Goal: Check status: Check status

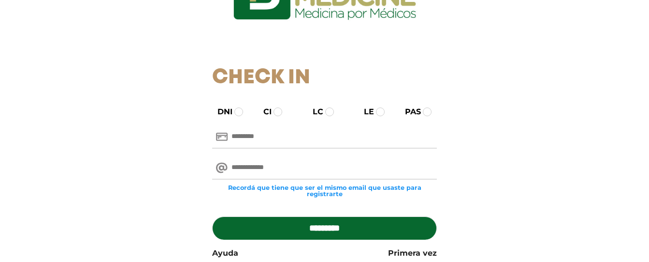
scroll to position [97, 0]
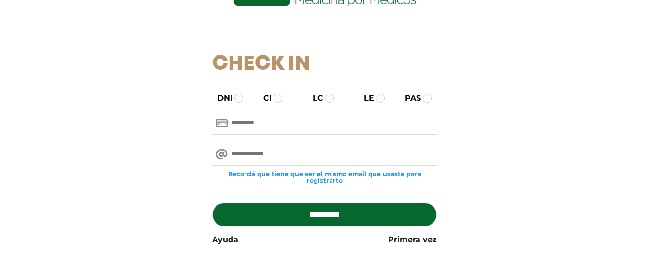
click at [290, 128] on input "text" at bounding box center [324, 123] width 225 height 23
type input "********"
drag, startPoint x: 322, startPoint y: 153, endPoint x: 315, endPoint y: 162, distance: 10.7
click at [321, 154] on input "email" at bounding box center [324, 154] width 225 height 23
type input "**********"
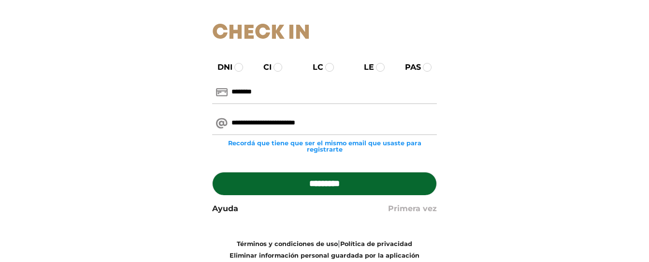
scroll to position [145, 0]
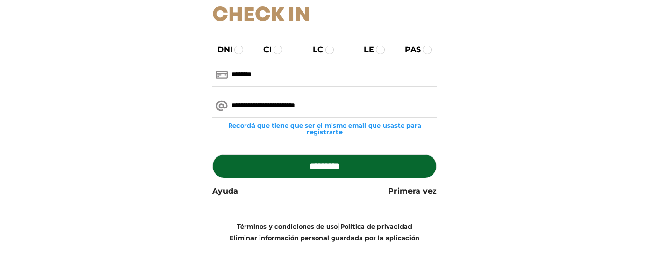
click at [335, 164] on input "*********" at bounding box center [324, 165] width 225 height 23
type input "**********"
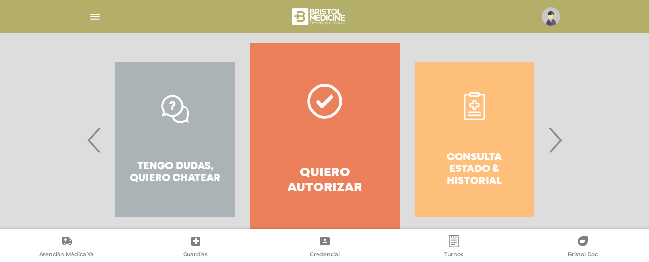
scroll to position [176, 0]
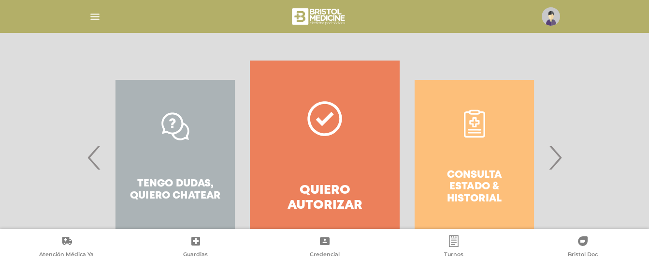
click at [559, 159] on span "›" at bounding box center [555, 157] width 19 height 52
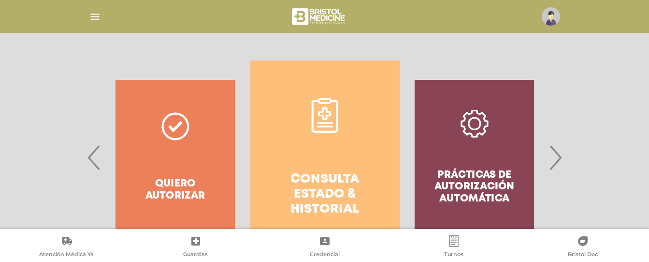
click at [559, 159] on span "›" at bounding box center [555, 157] width 19 height 52
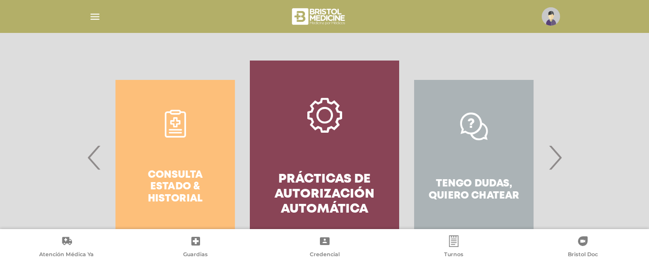
click at [559, 159] on span "›" at bounding box center [555, 157] width 19 height 52
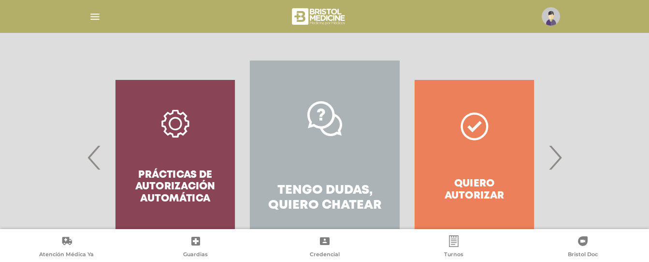
click at [559, 159] on span "›" at bounding box center [555, 157] width 19 height 52
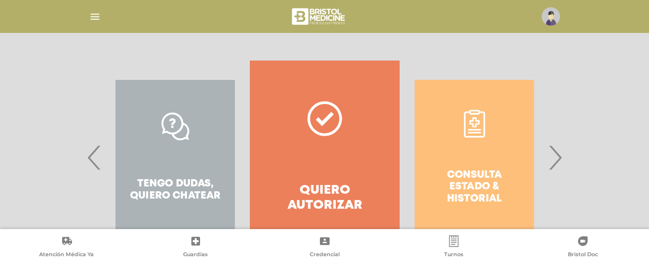
click at [485, 178] on div "Consulta estado & historial" at bounding box center [474, 156] width 149 height 193
click at [469, 179] on div "Consulta estado & historial" at bounding box center [474, 156] width 149 height 193
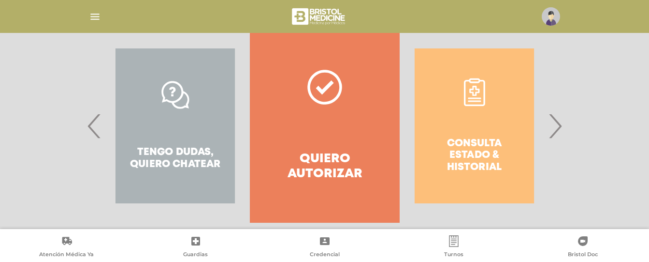
scroll to position [224, 0]
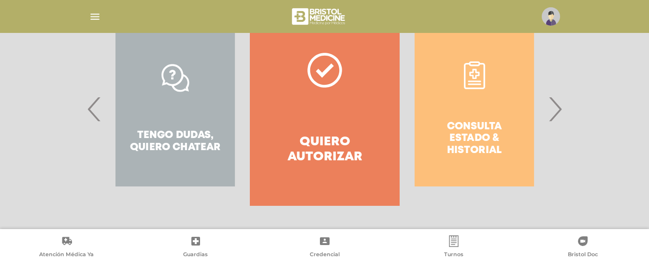
click at [582, 239] on icon at bounding box center [583, 241] width 10 height 10
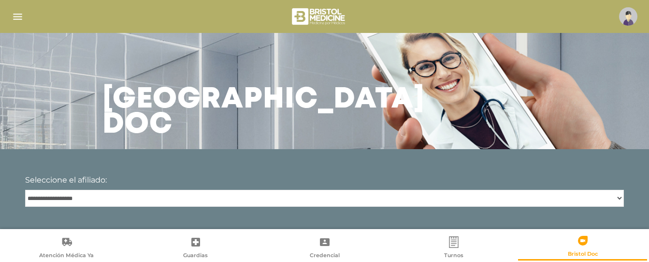
click at [18, 14] on img "button" at bounding box center [18, 17] width 12 height 12
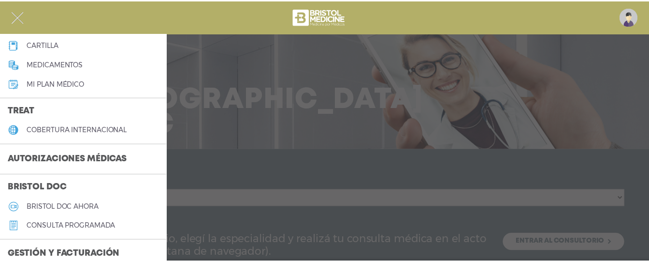
scroll to position [145, 0]
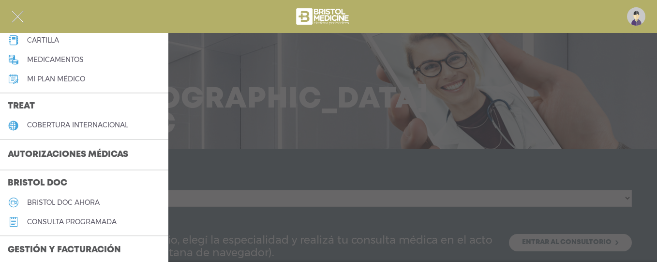
click at [103, 152] on h3 "Autorizaciones médicas" at bounding box center [68, 155] width 136 height 18
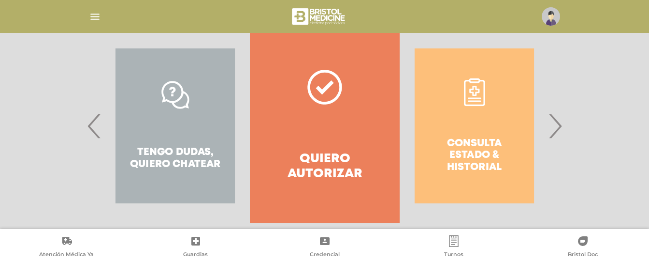
scroll to position [224, 0]
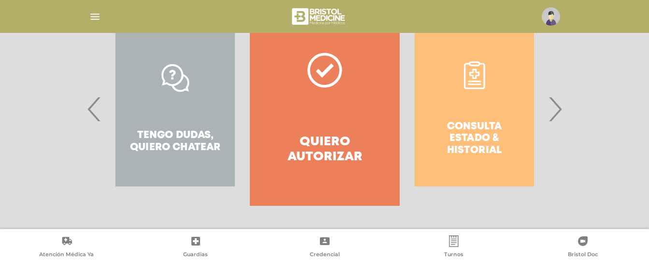
click at [473, 125] on div "Consulta estado & historial" at bounding box center [474, 108] width 149 height 193
click at [486, 81] on div "Consulta estado & historial" at bounding box center [474, 108] width 149 height 193
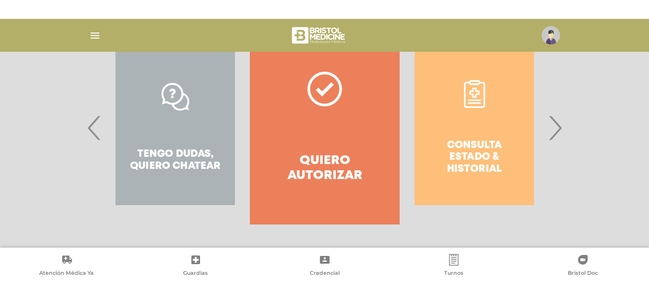
scroll to position [187, 0]
